Goal: Check status: Check status

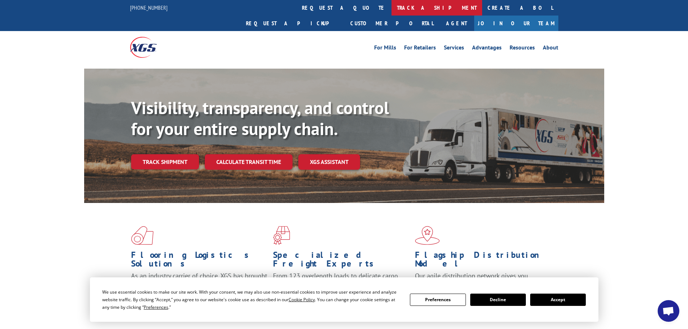
click at [392, 7] on link "track a shipment" at bounding box center [437, 8] width 91 height 16
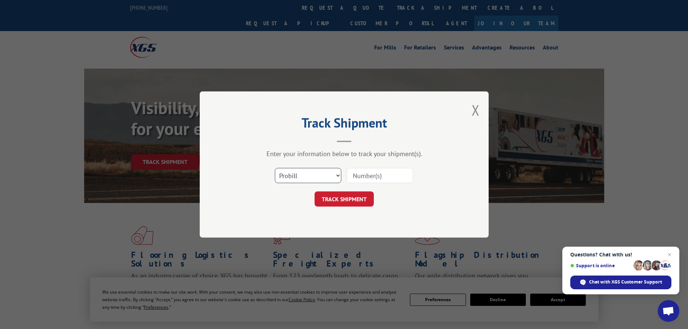
click at [314, 176] on select "Select category... Probill BOL PO" at bounding box center [308, 175] width 66 height 15
select select "bol"
click at [275, 168] on select "Select category... Probill BOL PO" at bounding box center [308, 175] width 66 height 15
paste input "5148085"
type input "5148085"
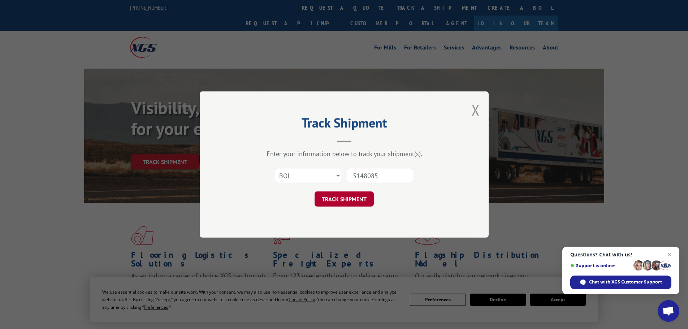
click at [328, 196] on button "TRACK SHIPMENT" at bounding box center [344, 199] width 59 height 15
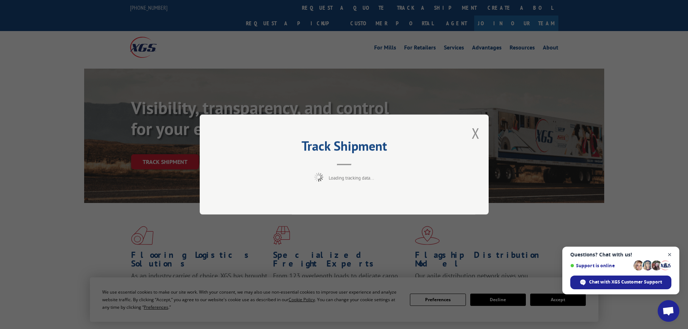
click at [672, 254] on span "Open chat" at bounding box center [670, 254] width 9 height 9
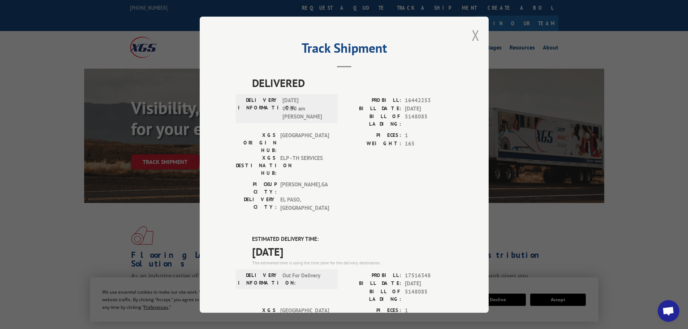
click at [475, 37] on button "Close modal" at bounding box center [476, 35] width 8 height 19
